Goal: Information Seeking & Learning: Find specific fact

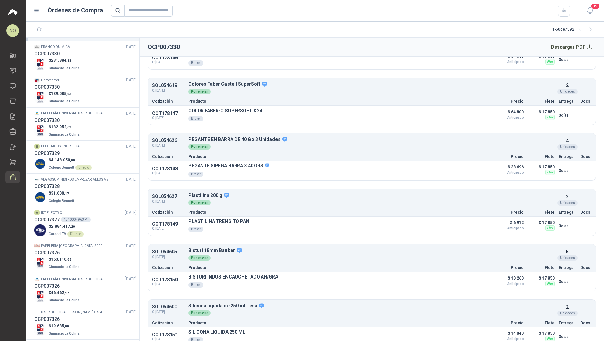
scroll to position [793, 0]
click at [84, 255] on div "$ 163.110 ,02 Gimnasio La Colina" at bounding box center [85, 262] width 102 height 14
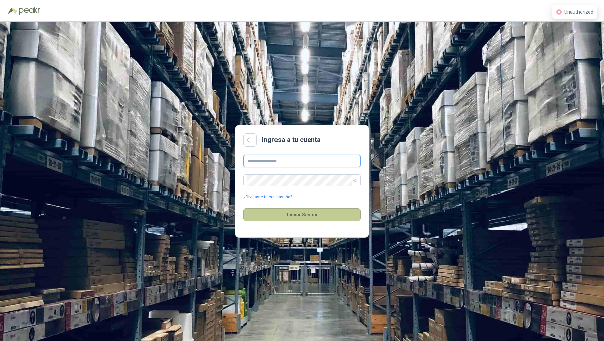
type input "**********"
click at [305, 216] on button "Iniciar Sesión" at bounding box center [301, 214] width 117 height 13
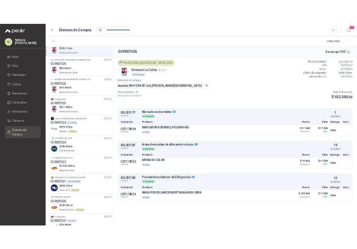
scroll to position [1041, 0]
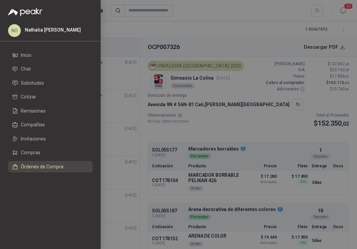
click at [232, 141] on div at bounding box center [178, 124] width 357 height 249
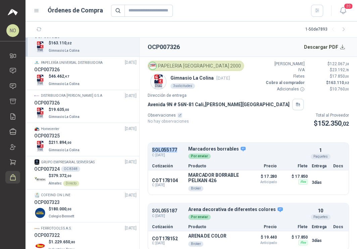
drag, startPoint x: 152, startPoint y: 149, endPoint x: 178, endPoint y: 150, distance: 26.2
click at [178, 150] on p "SOL055177" at bounding box center [168, 149] width 32 height 5
copy p "SOL055177"
click at [202, 180] on p "MARCADOR BORRABLE PELIKAN 426" at bounding box center [213, 177] width 51 height 11
click at [216, 183] on button "Detalles" at bounding box center [224, 182] width 32 height 9
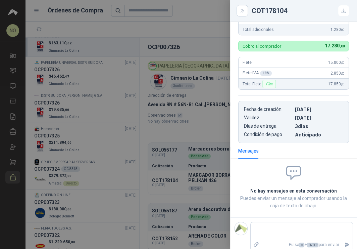
scroll to position [0, 0]
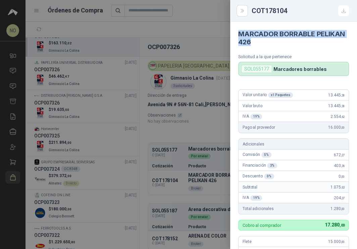
drag, startPoint x: 237, startPoint y: 33, endPoint x: 285, endPoint y: 39, distance: 48.1
click at [285, 39] on article "MARCADOR BORRABLE PELIKAN 426 Solicitud a la que pertenece SOL055177 Marcadores…" at bounding box center [293, 49] width 127 height 54
copy h4 "MARCADOR BORRABLE PELIKAN 426"
click at [188, 162] on div at bounding box center [178, 124] width 357 height 249
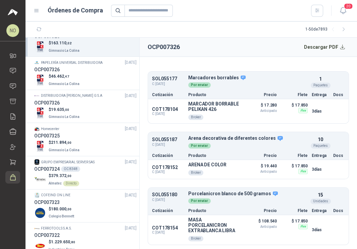
scroll to position [80, 0]
drag, startPoint x: 152, startPoint y: 133, endPoint x: 178, endPoint y: 133, distance: 25.9
click at [178, 137] on p "SOL055187" at bounding box center [168, 139] width 32 height 5
copy p "SOL055187"
click at [276, 138] on button "Detalles" at bounding box center [292, 142] width 32 height 9
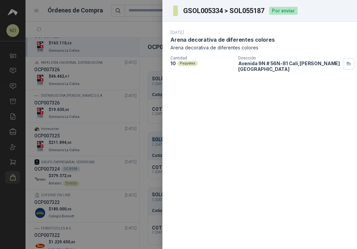
click at [153, 76] on div at bounding box center [178, 124] width 357 height 249
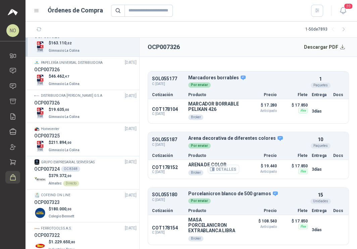
click at [221, 164] on button "Detalles" at bounding box center [224, 168] width 32 height 9
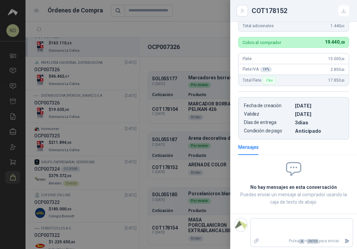
scroll to position [0, 0]
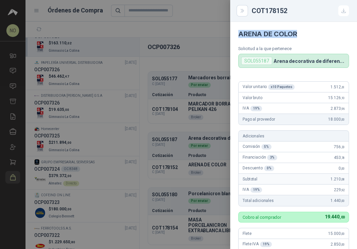
drag, startPoint x: 237, startPoint y: 32, endPoint x: 297, endPoint y: 33, distance: 60.1
click at [297, 33] on article "ARENA DE COLOR Solicitud a la que pertenece SOL055187 Arena decorativa de difer…" at bounding box center [293, 45] width 127 height 46
copy h4 "ARENA DE COLOR"
click at [184, 154] on div at bounding box center [178, 124] width 357 height 249
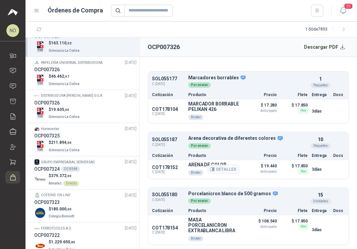
scroll to position [81, 0]
drag, startPoint x: 150, startPoint y: 187, endPoint x: 176, endPoint y: 188, distance: 26.2
click at [176, 189] on div "SOL055180 C: 08/09/2025 Porcelanicron blanco de 500 gramos Detalles Por enviar …" at bounding box center [248, 197] width 201 height 17
copy p "SOL055180"
click at [220, 225] on button "Detalles" at bounding box center [224, 229] width 32 height 9
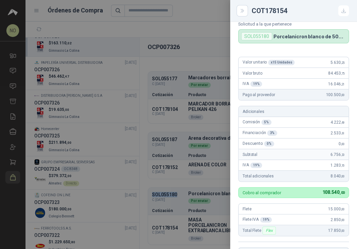
scroll to position [0, 0]
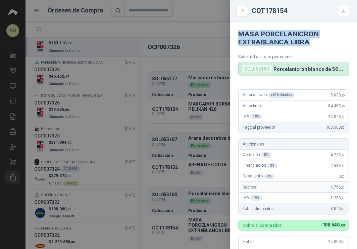
drag, startPoint x: 238, startPoint y: 32, endPoint x: 323, endPoint y: 40, distance: 85.9
click at [323, 40] on article "MASA PORCELANICRON EXTRABLANCA LIBRA Solicitud a la que pertenece SOL055180 Por…" at bounding box center [293, 49] width 127 height 54
copy h4 "MASA PORCELANICRON EXTRABLANCA LIBRA"
